Goal: Book appointment/travel/reservation

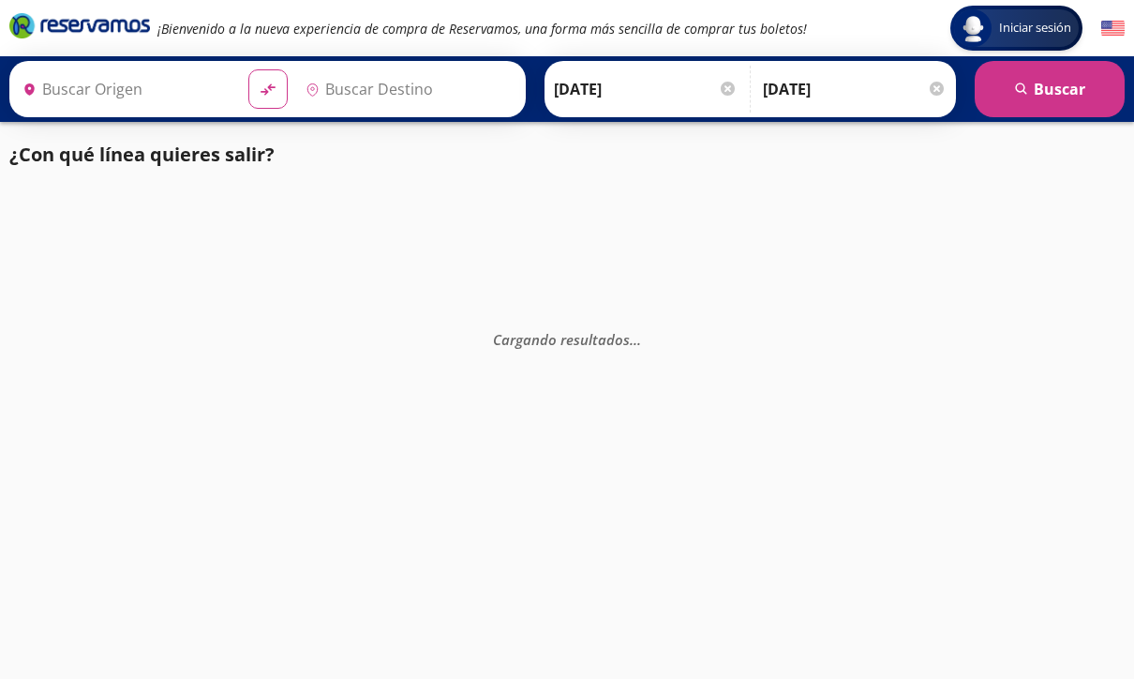
type input "[GEOGRAPHIC_DATA][PERSON_NAME], [GEOGRAPHIC_DATA][PERSON_NAME]"
type input "[GEOGRAPHIC_DATA], [GEOGRAPHIC_DATA]"
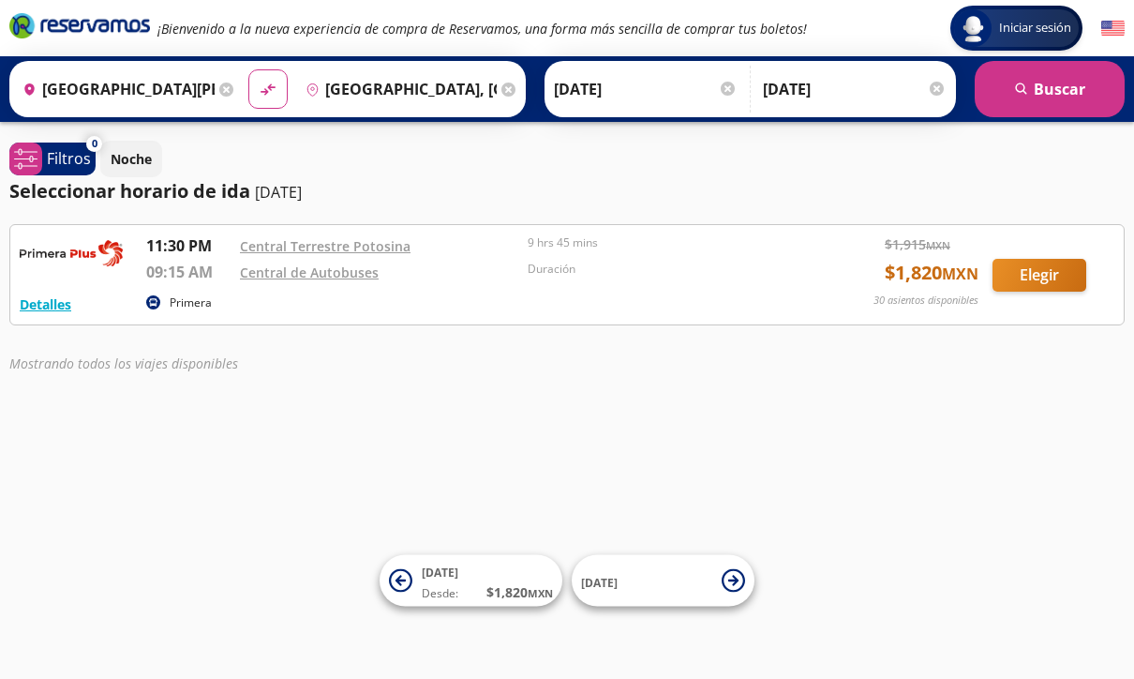
click at [1057, 273] on button "Elegir" at bounding box center [1040, 275] width 94 height 33
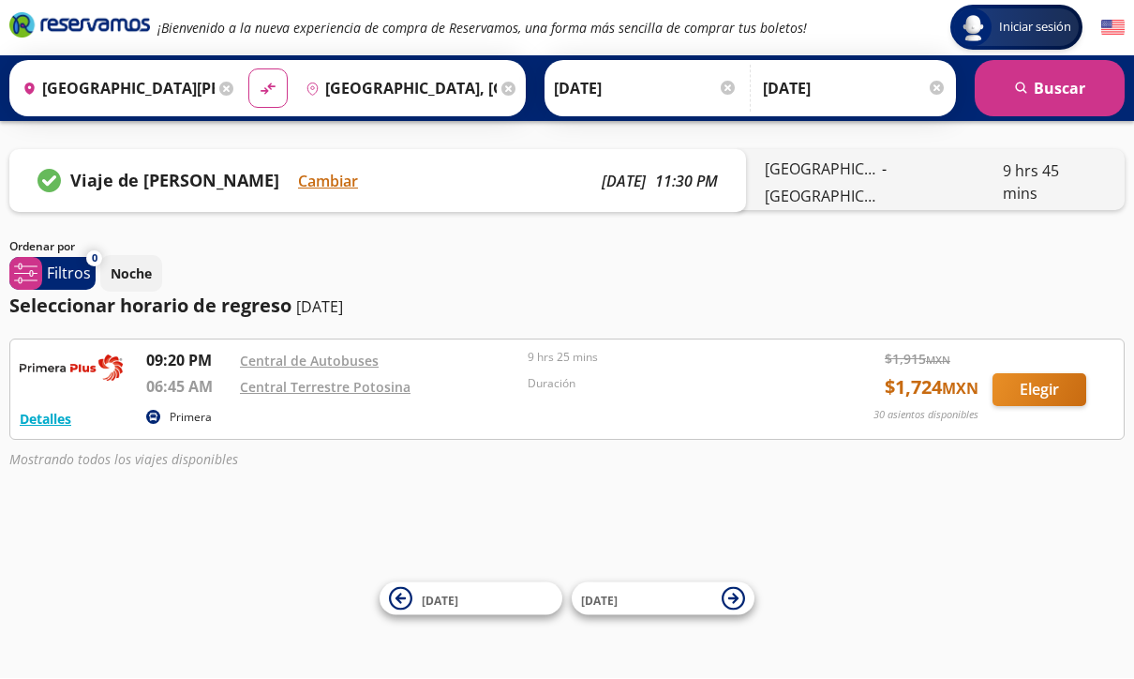
scroll to position [31, 0]
